Goal: Information Seeking & Learning: Learn about a topic

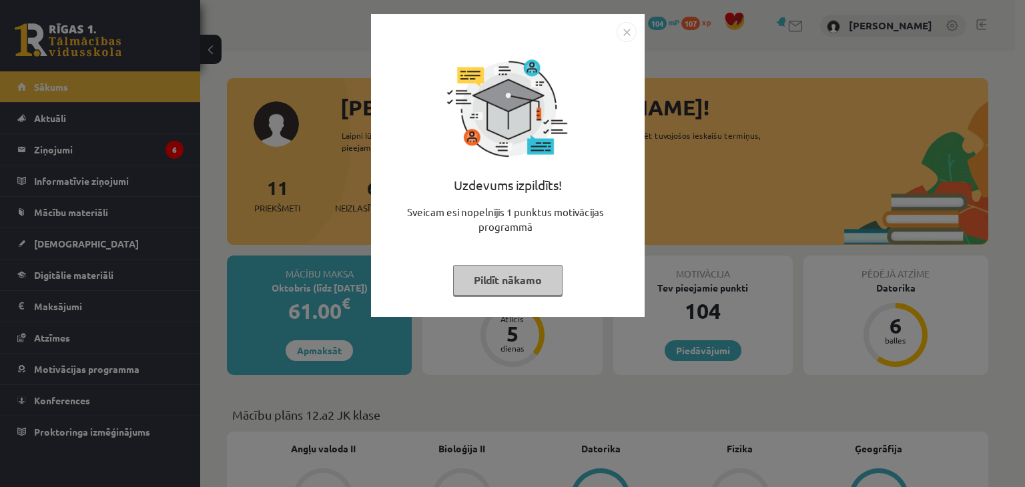
click at [514, 283] on button "Pildīt nākamo" at bounding box center [507, 280] width 109 height 31
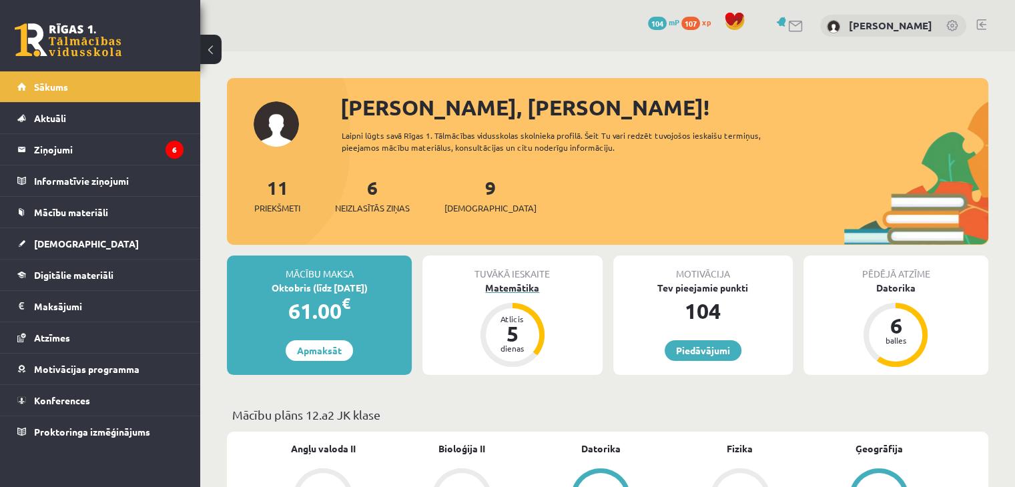
click at [500, 285] on div "Matemātika" at bounding box center [512, 288] width 180 height 14
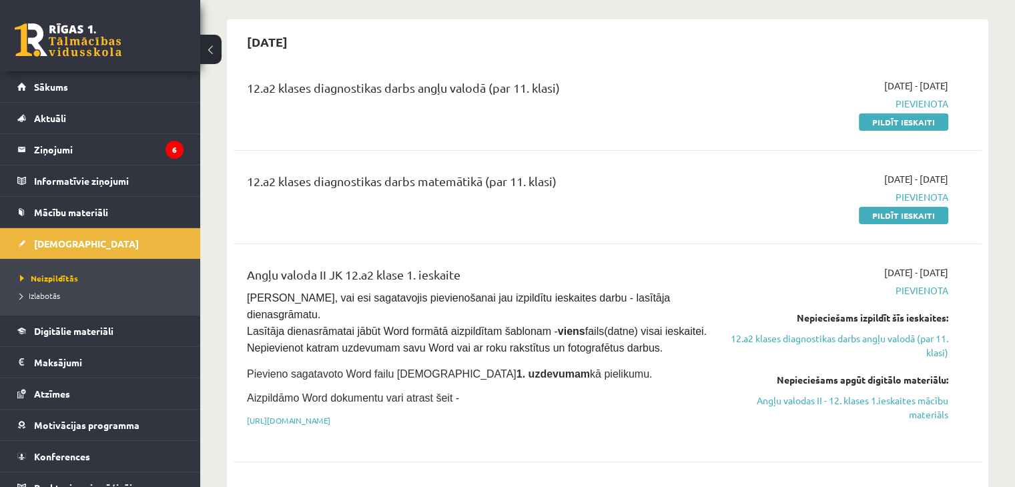
scroll to position [113, 0]
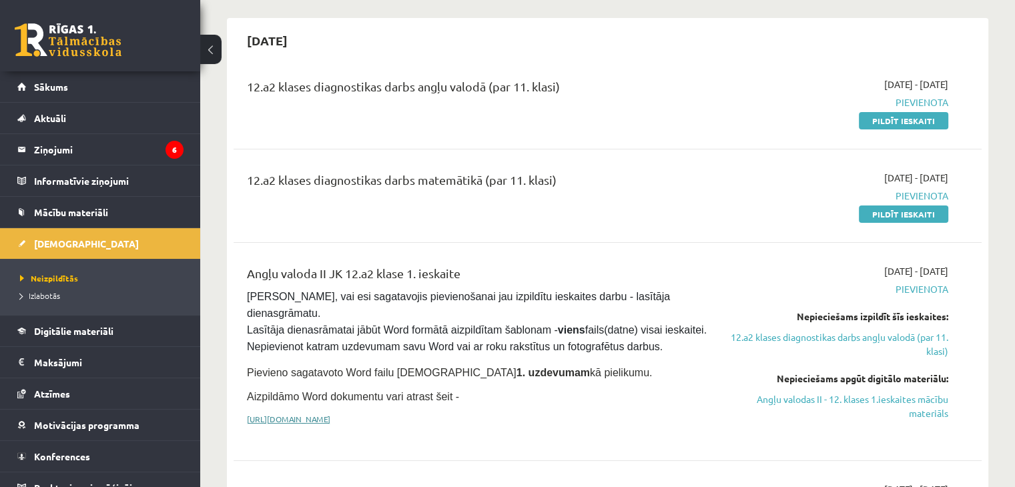
click at [330, 414] on link "[URL][DOMAIN_NAME]" at bounding box center [288, 419] width 83 height 11
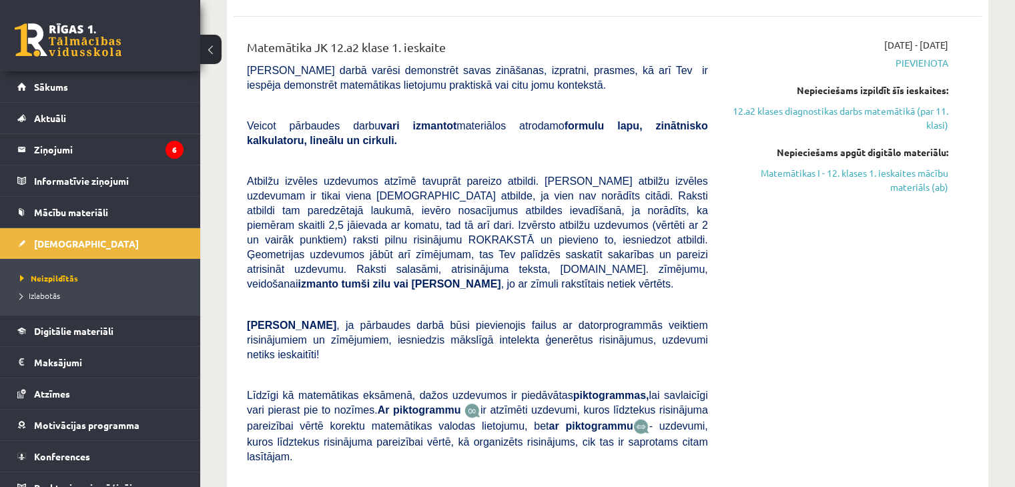
scroll to position [549, 0]
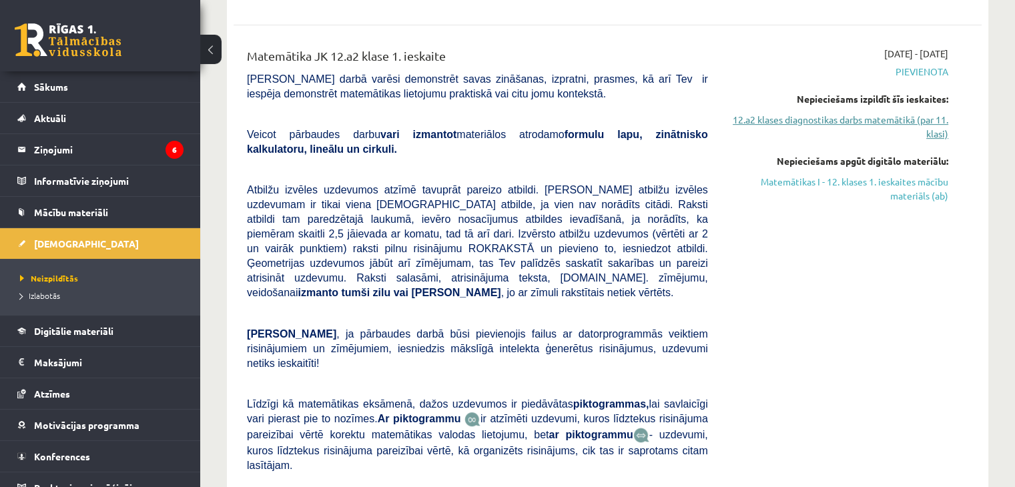
click at [849, 129] on link "12.a2 klases diagnostikas darbs matemātikā (par 11. klasi)" at bounding box center [838, 127] width 220 height 28
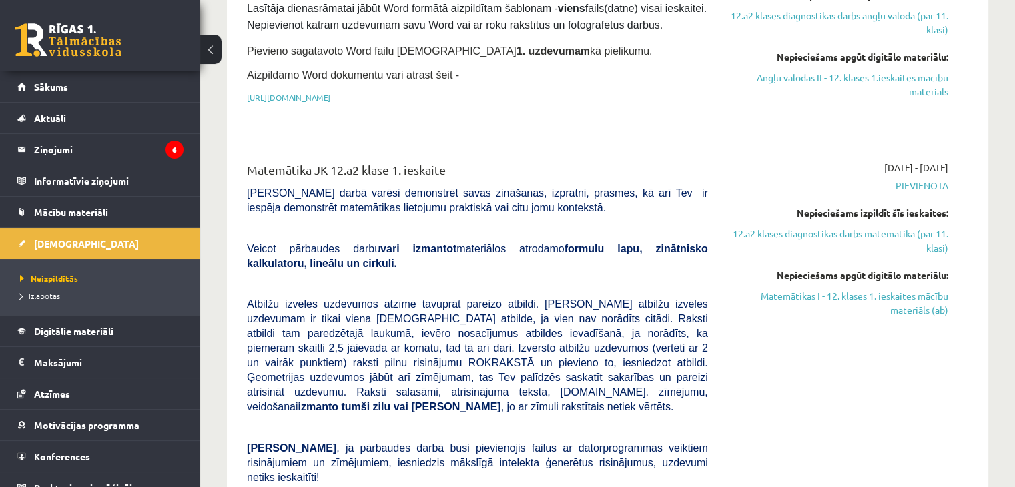
scroll to position [467, 0]
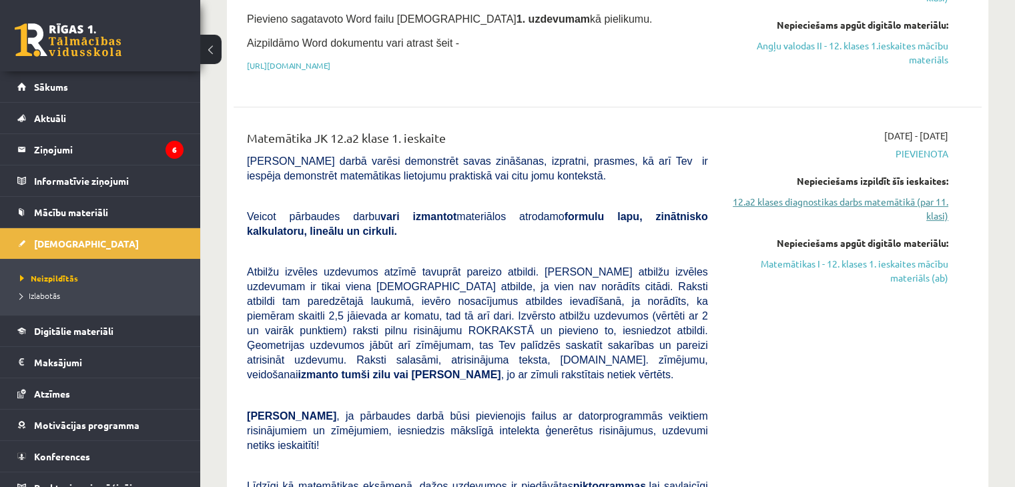
click at [906, 205] on link "12.a2 klases diagnostikas darbs matemātikā (par 11. klasi)" at bounding box center [838, 209] width 220 height 28
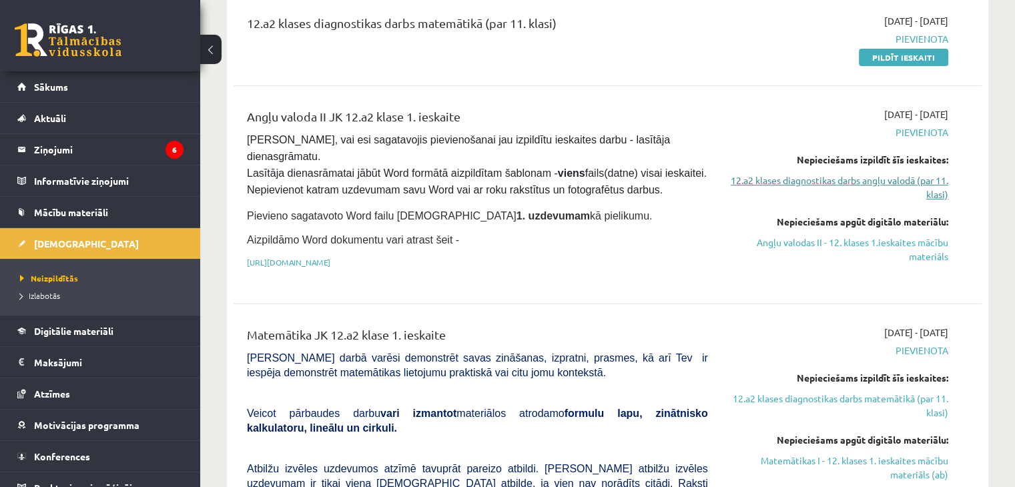
click at [847, 190] on link "12.a2 klases diagnostikas darbs angļu valodā (par 11. klasi)" at bounding box center [838, 187] width 220 height 28
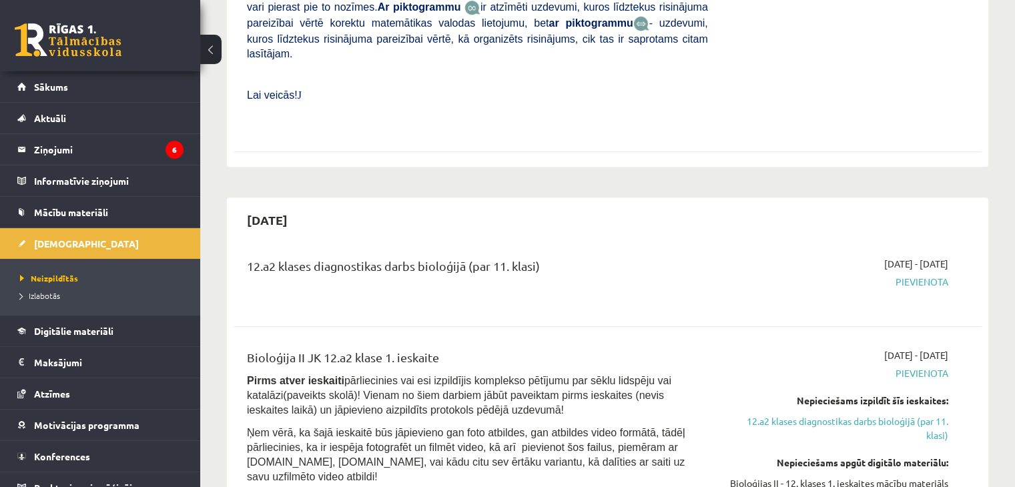
scroll to position [967, 0]
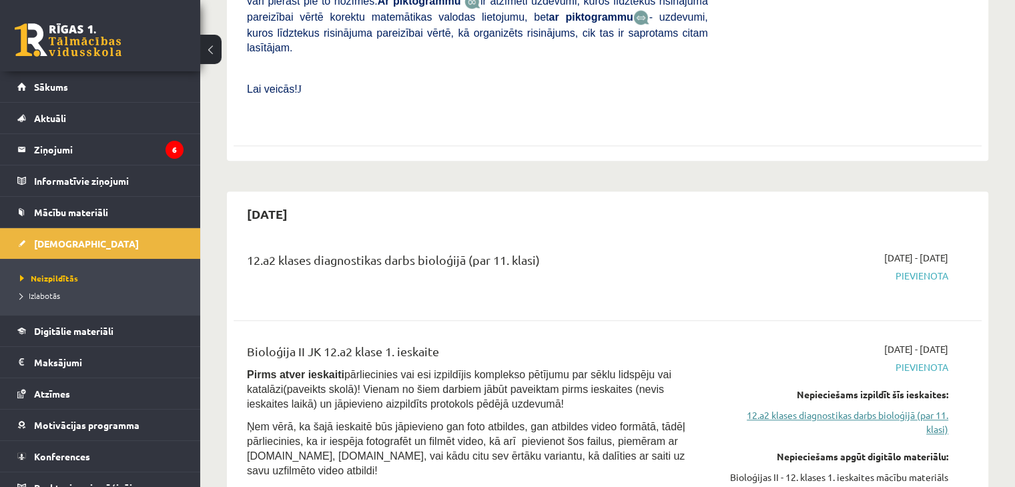
click at [820, 408] on link "12.a2 klases diagnostikas darbs bioloģijā (par 11. klasi)" at bounding box center [838, 422] width 220 height 28
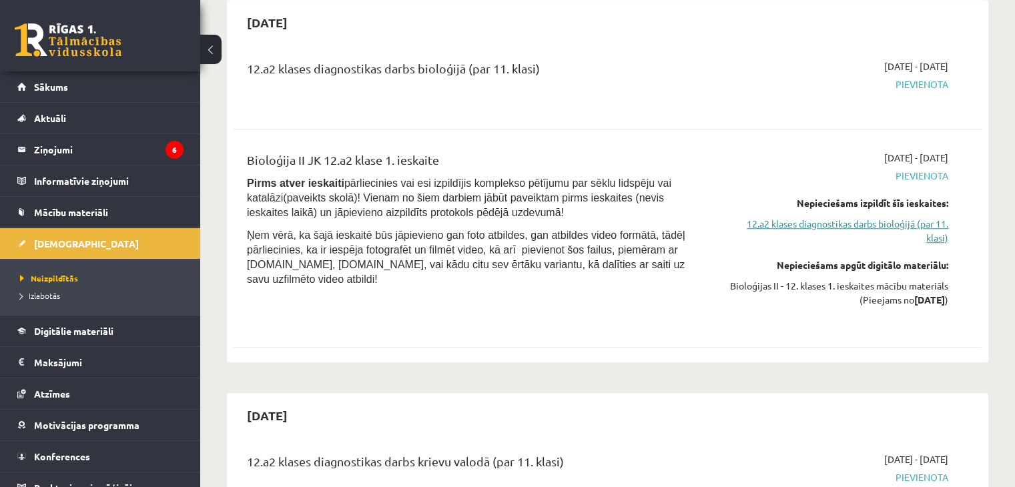
click at [882, 217] on link "12.a2 klases diagnostikas darbs bioloģijā (par 11. klasi)" at bounding box center [838, 231] width 220 height 28
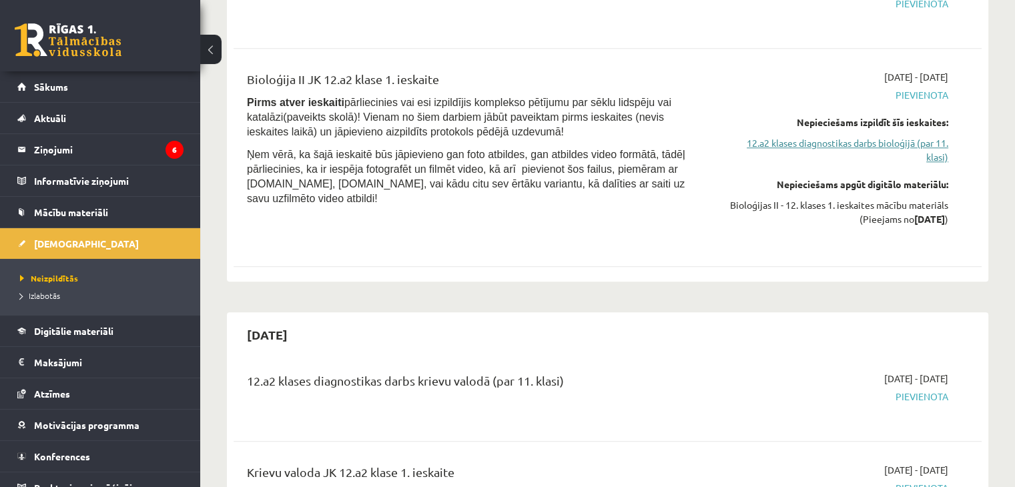
click at [883, 136] on link "12.a2 klases diagnostikas darbs bioloģijā (par 11. klasi)" at bounding box center [838, 150] width 220 height 28
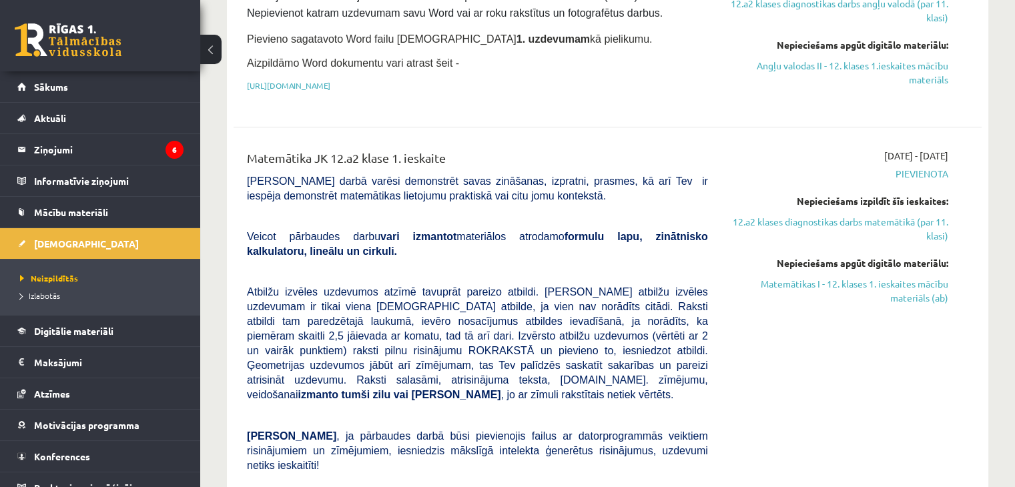
scroll to position [446, 0]
click at [902, 302] on link "Matemātikas I - 12. klases 1. ieskaites mācību materiāls (ab)" at bounding box center [838, 292] width 220 height 28
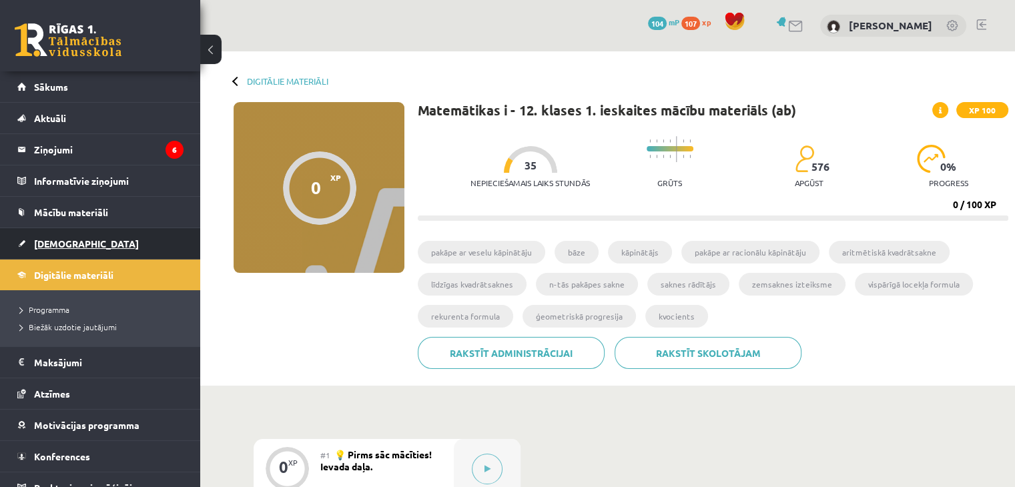
click at [52, 241] on span "[DEMOGRAPHIC_DATA]" at bounding box center [86, 244] width 105 height 12
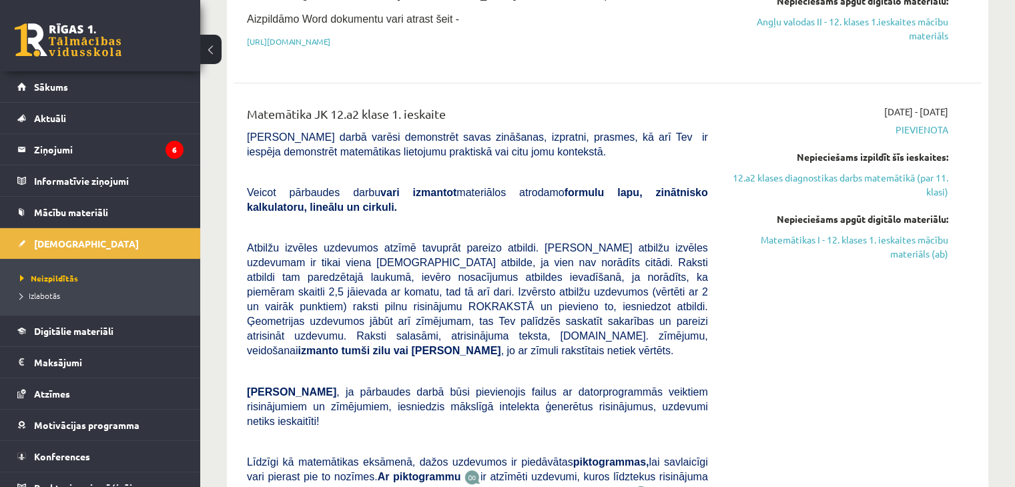
scroll to position [503, 0]
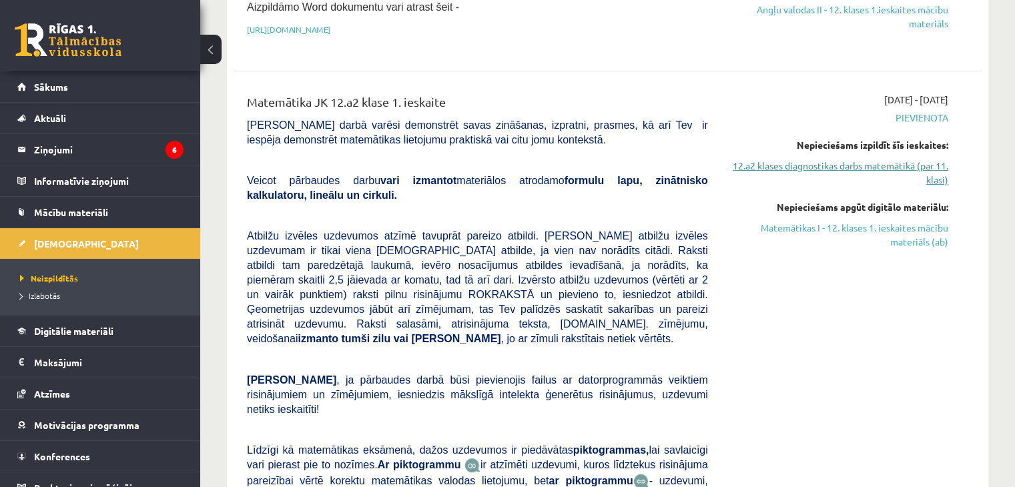
click at [871, 171] on link "12.a2 klases diagnostikas darbs matemātikā (par 11. klasi)" at bounding box center [838, 173] width 220 height 28
